Goal: Information Seeking & Learning: Learn about a topic

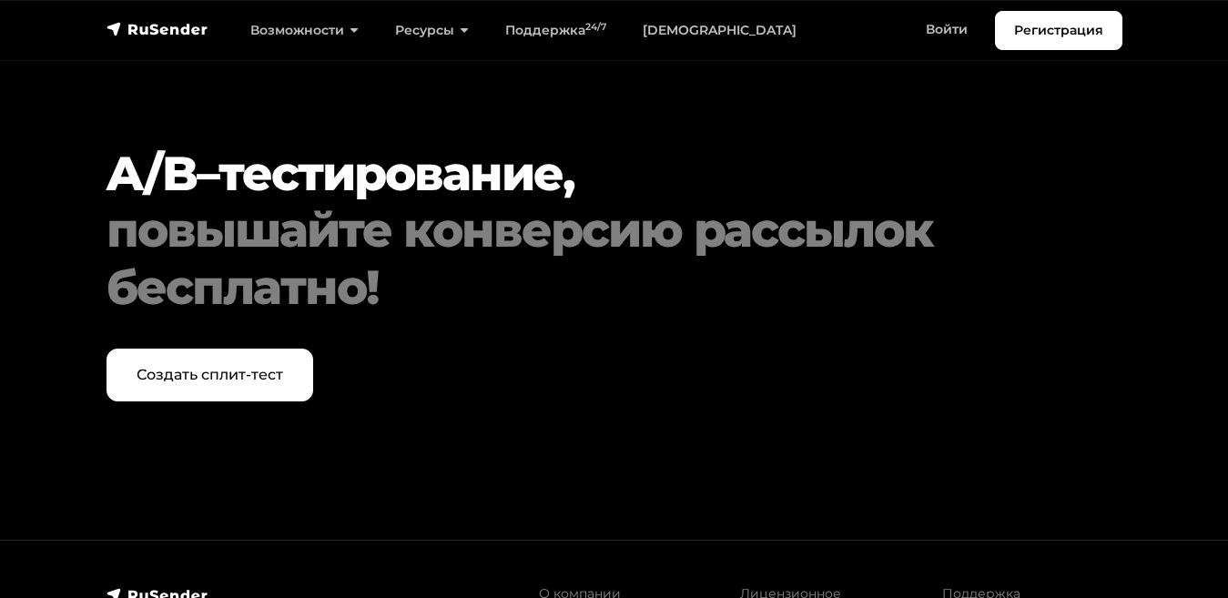
scroll to position [6814, 0]
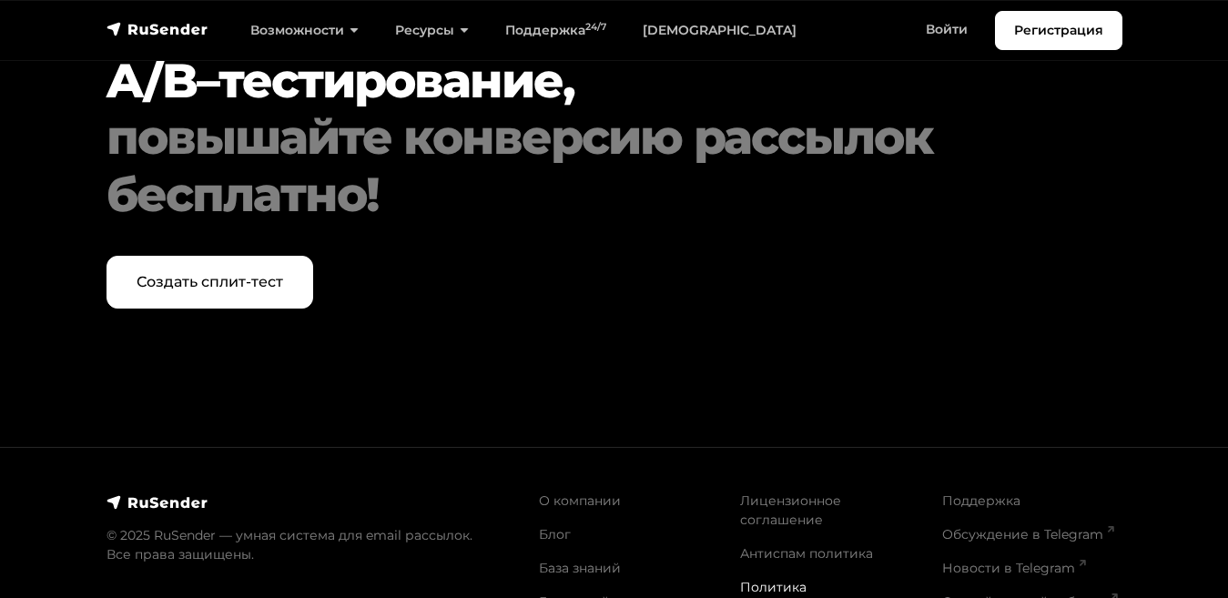
click at [769, 579] on link "Политика конфиденциальности" at bounding box center [813, 596] width 147 height 35
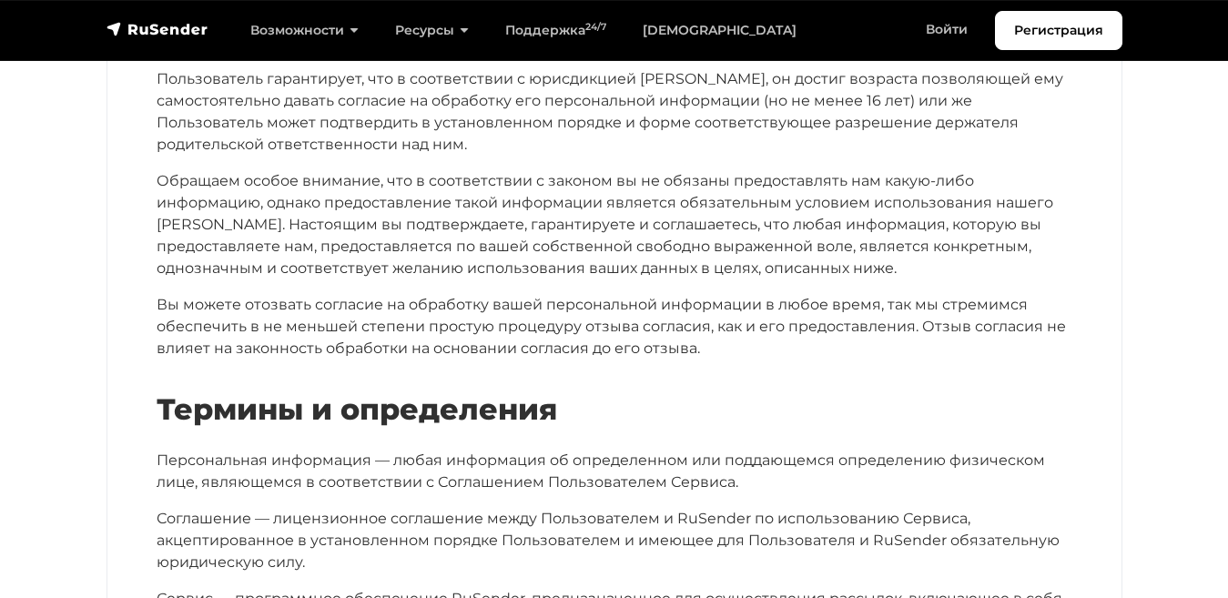
scroll to position [523, 0]
